Goal: Transaction & Acquisition: Book appointment/travel/reservation

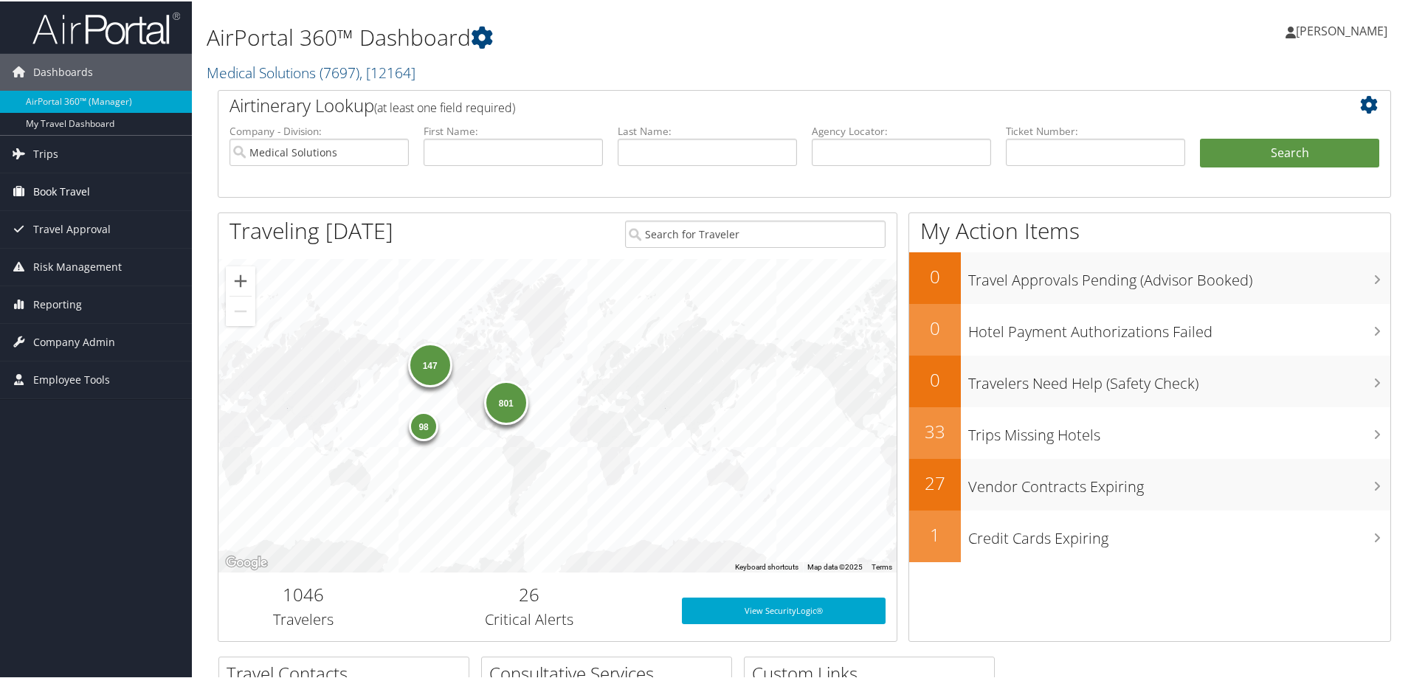
click at [83, 191] on span "Book Travel" at bounding box center [61, 190] width 57 height 37
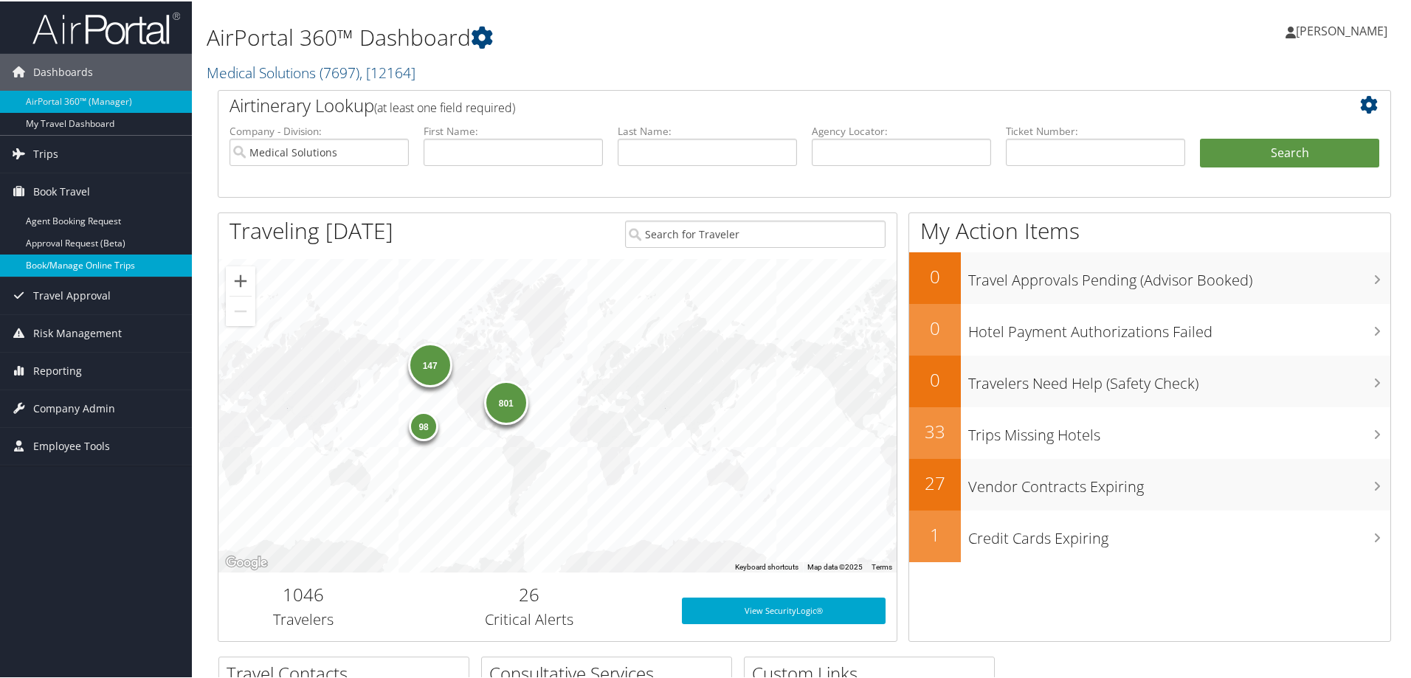
click at [67, 266] on link "Book/Manage Online Trips" at bounding box center [96, 264] width 192 height 22
